Goal: Understand process/instructions: Learn how to perform a task or action

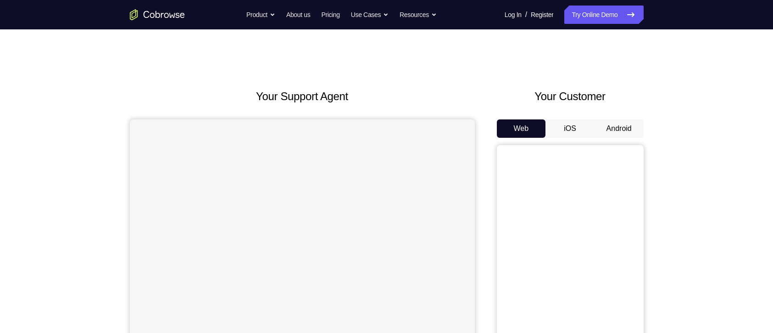
click at [609, 123] on button "Android" at bounding box center [619, 128] width 49 height 18
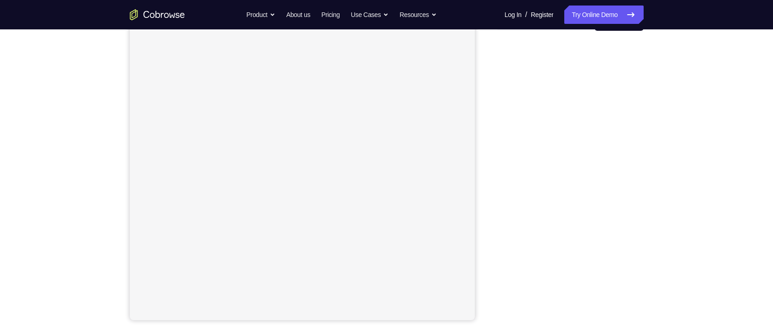
scroll to position [115, 0]
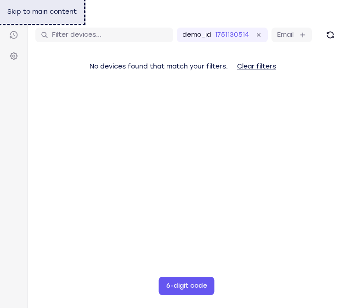
click at [51, 6] on link "Skip to main content" at bounding box center [42, 12] width 84 height 24
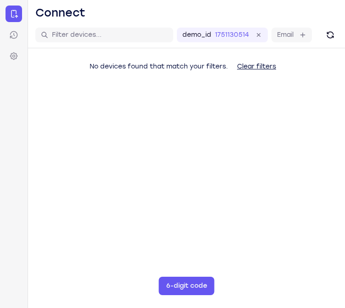
scroll to position [89, 0]
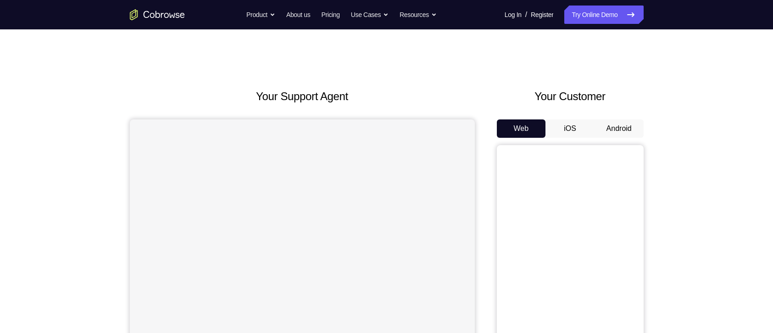
click at [625, 129] on button "Android" at bounding box center [619, 128] width 49 height 18
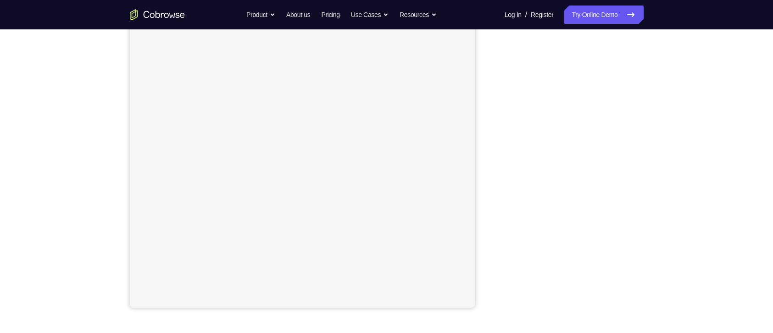
scroll to position [120, 0]
